Goal: Information Seeking & Learning: Learn about a topic

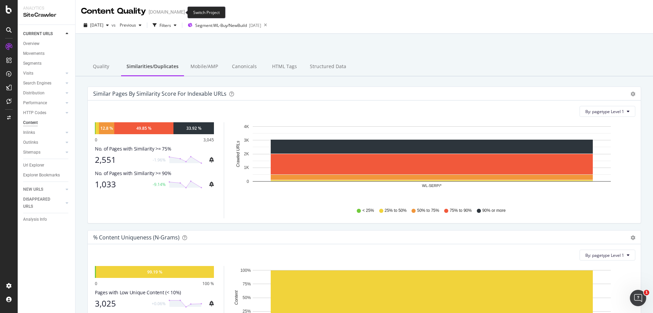
click at [188, 12] on icon "arrow-right-arrow-left" at bounding box center [190, 12] width 4 height 5
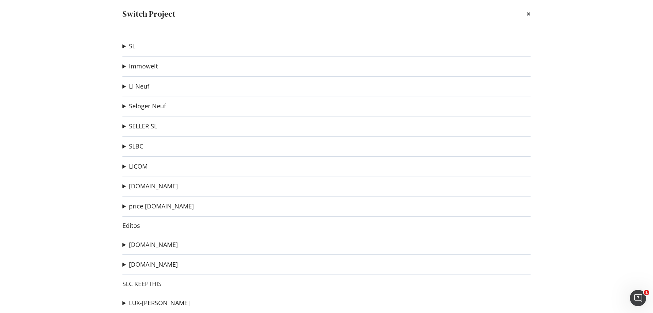
click at [150, 66] on link "Immowelt" at bounding box center [143, 66] width 29 height 7
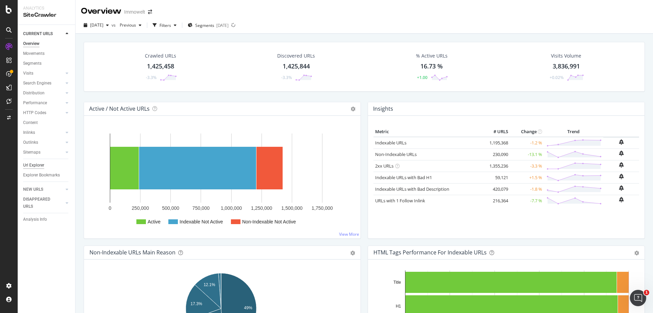
click at [40, 165] on div "Url Explorer" at bounding box center [33, 165] width 21 height 7
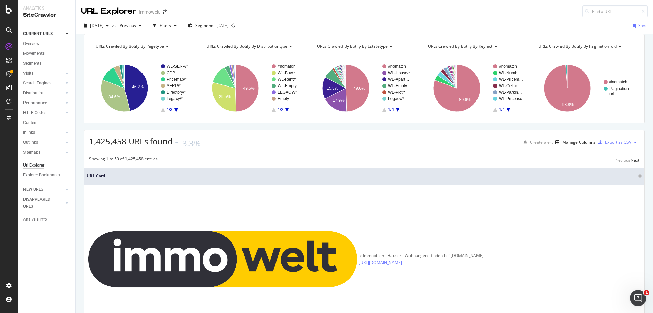
click at [605, 49] on span "URLs Crawled By Botify By pagination_old" at bounding box center [577, 46] width 78 height 6
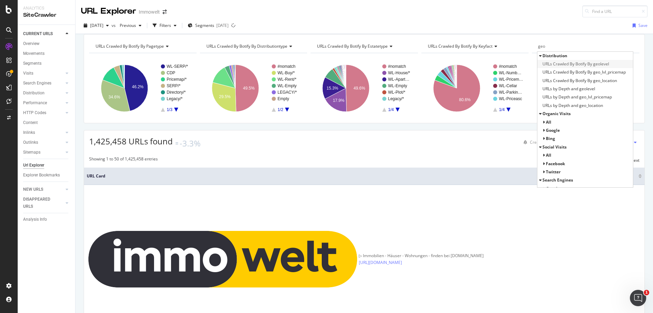
type input "geo"
click at [602, 67] on span "URLs Crawled By Botify By geolevel" at bounding box center [575, 64] width 67 height 7
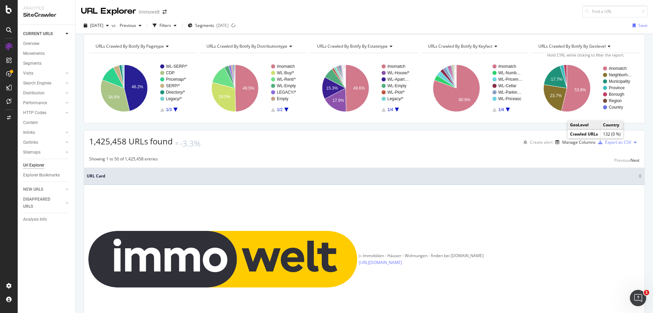
click at [612, 109] on text "Country" at bounding box center [616, 107] width 14 height 5
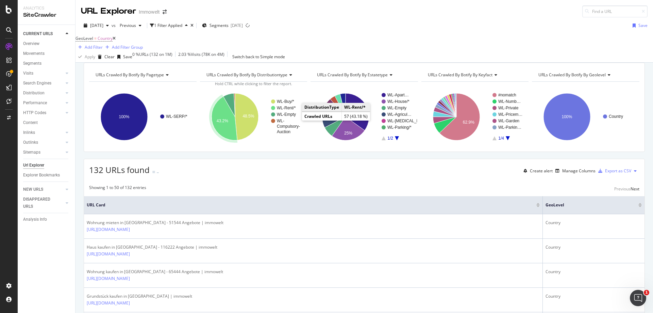
click at [291, 110] on text "WL-Rent/*" at bounding box center [286, 107] width 19 height 5
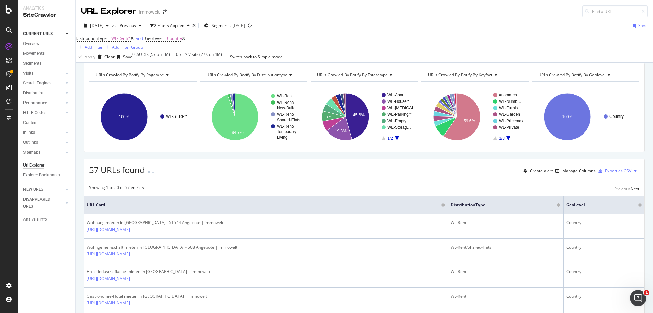
click at [103, 44] on div "Add Filter" at bounding box center [94, 47] width 18 height 6
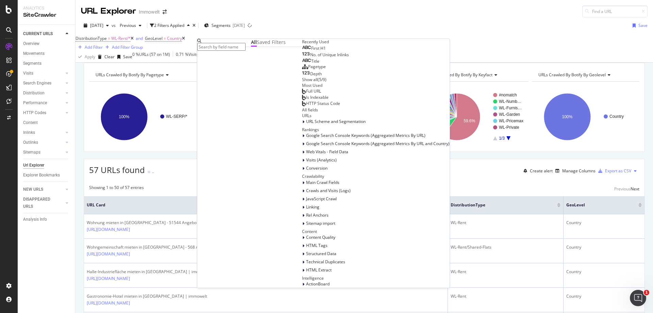
click at [302, 51] on div "First H1" at bounding box center [314, 48] width 24 height 5
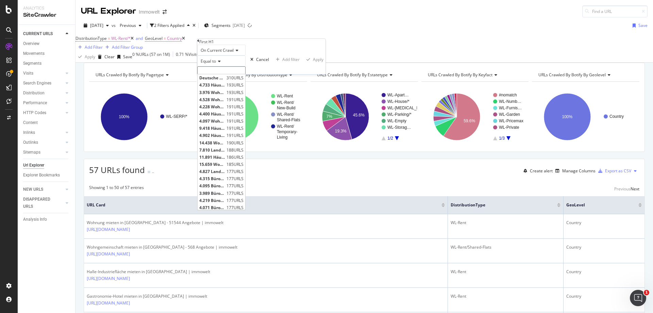
click at [235, 74] on input "text" at bounding box center [221, 70] width 48 height 8
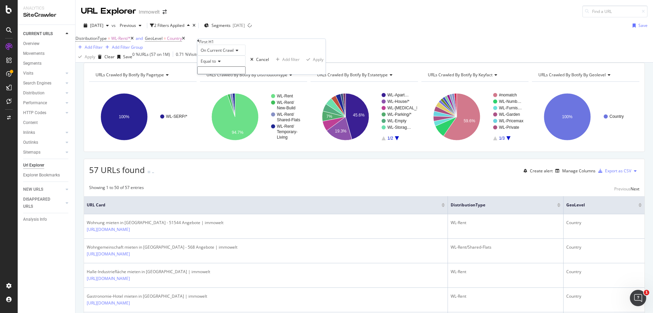
click at [221, 63] on icon at bounding box center [218, 61] width 5 height 4
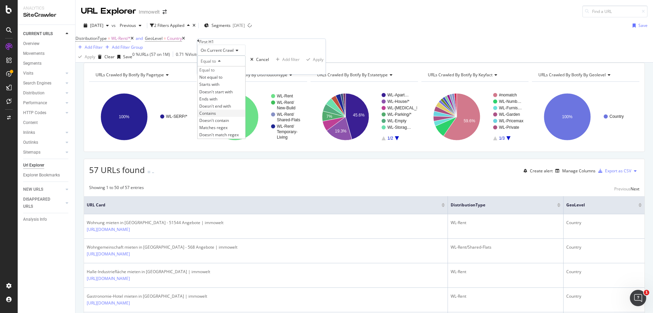
click at [226, 117] on div "Contains" at bounding box center [222, 112] width 48 height 7
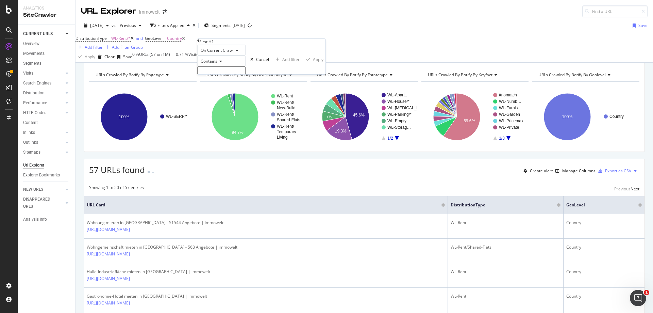
click at [225, 74] on input "text" at bounding box center [221, 70] width 48 height 8
type input "provisionsfrei"
click at [313, 64] on div "Apply" at bounding box center [318, 61] width 11 height 6
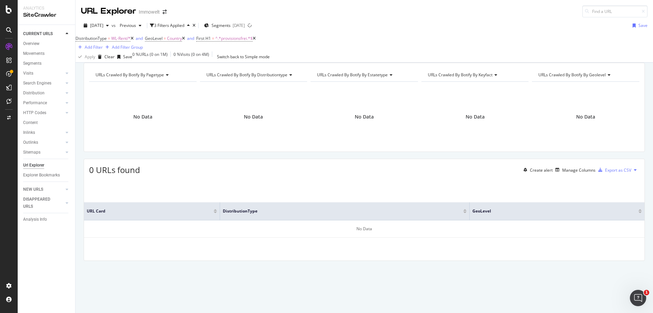
click at [134, 40] on icon at bounding box center [132, 38] width 3 height 4
click at [164, 41] on span "^.*provisionsfrei.*$" at bounding box center [164, 38] width 37 height 6
click at [161, 62] on icon at bounding box center [158, 60] width 5 height 4
click at [170, 52] on span "On Current Crawl" at bounding box center [155, 49] width 33 height 6
click at [138, 42] on icon at bounding box center [137, 40] width 2 height 4
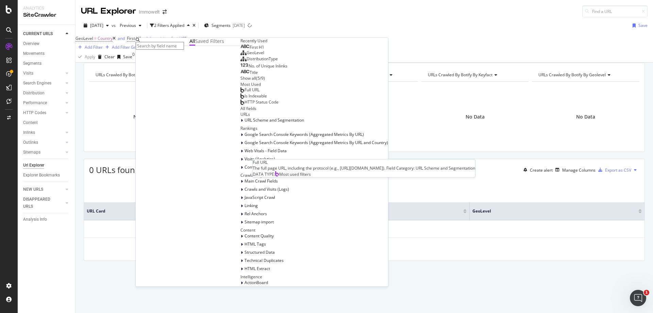
click at [244, 92] on span "Full URL" at bounding box center [251, 90] width 15 height 6
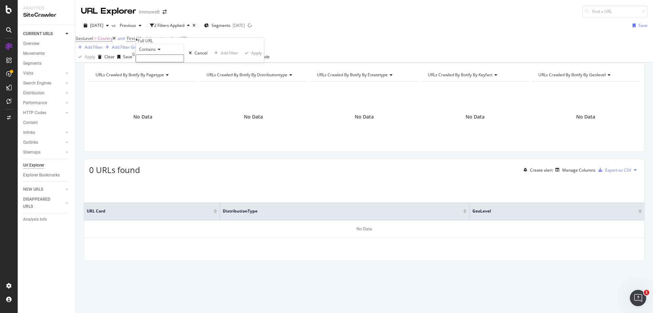
click at [156, 62] on input "text" at bounding box center [160, 58] width 48 height 8
type input "ohne-provision"
click at [251, 58] on div "Apply" at bounding box center [256, 55] width 11 height 6
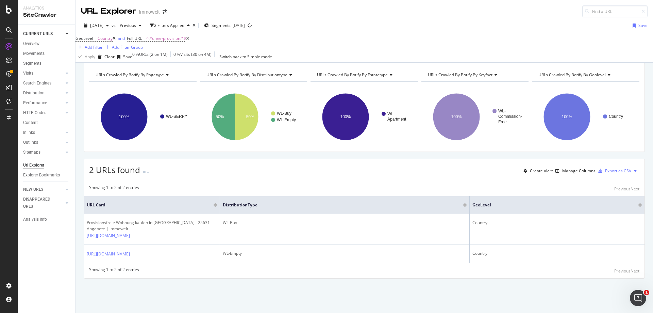
click at [189, 40] on icon at bounding box center [187, 38] width 3 height 4
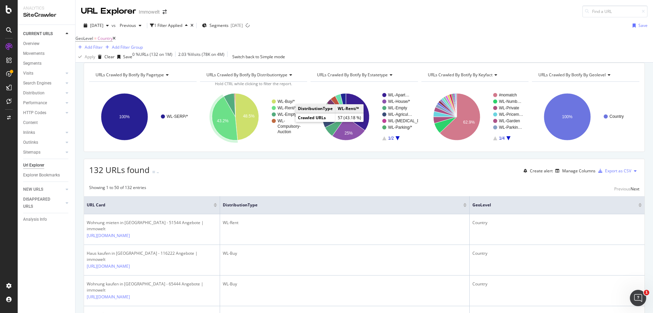
click at [291, 110] on text "WL-Rent/*" at bounding box center [286, 107] width 19 height 5
